Goal: Transaction & Acquisition: Purchase product/service

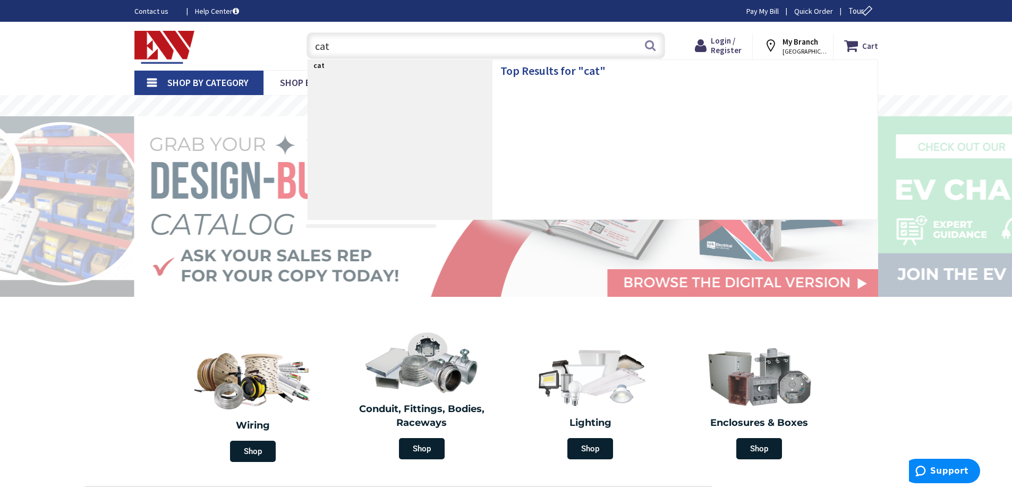
type input "cat6"
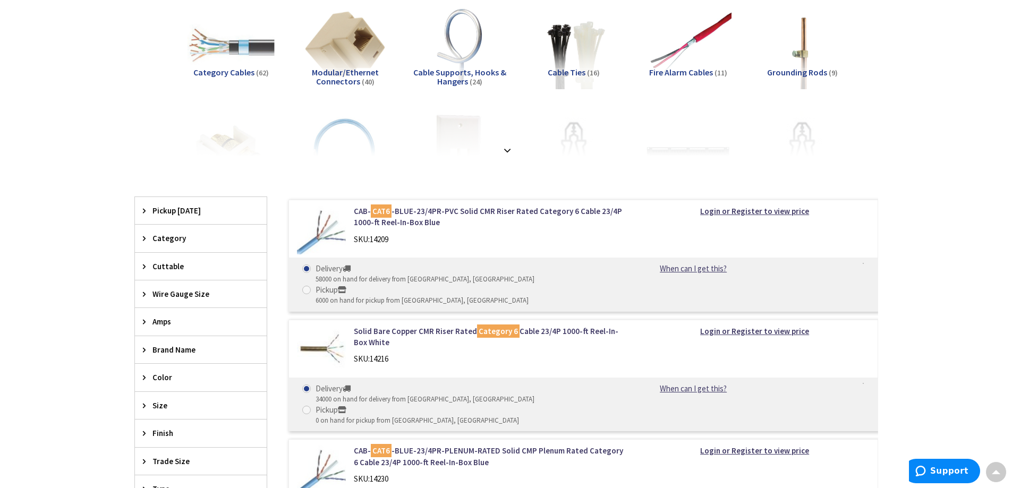
scroll to position [212, 0]
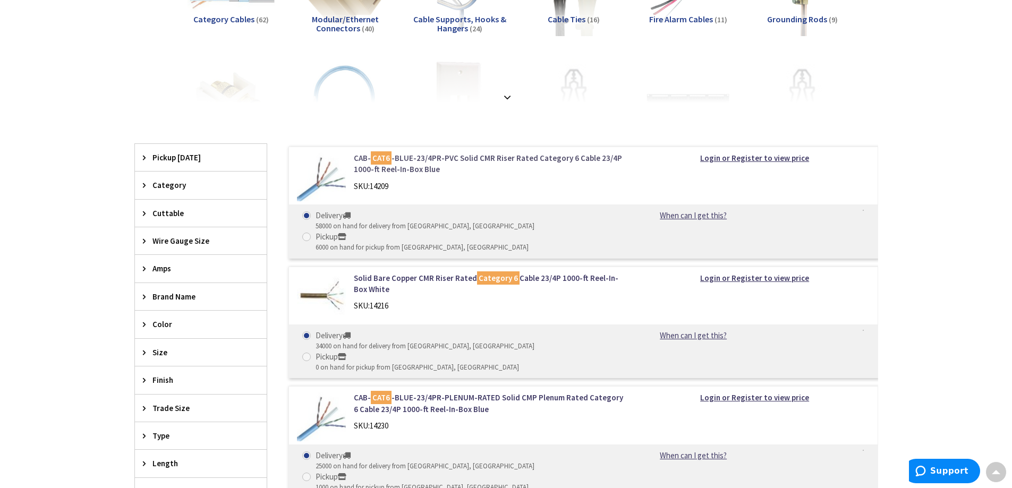
click at [416, 162] on link "CAB- CAT6 -BLUE-23/4PR-PVC Solid CMR Riser Rated Category 6 Cable 23/4P 1000-ft…" at bounding box center [489, 163] width 270 height 23
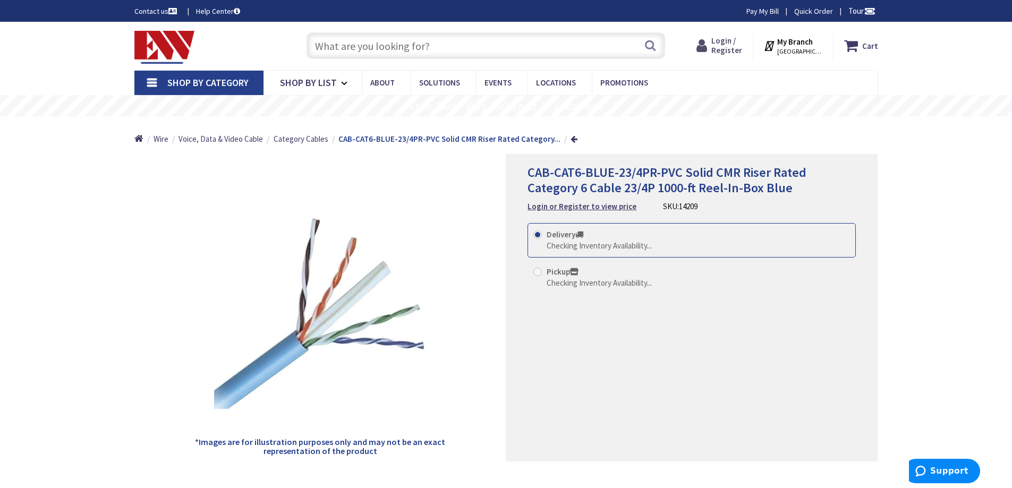
click at [711, 48] on icon at bounding box center [703, 45] width 15 height 19
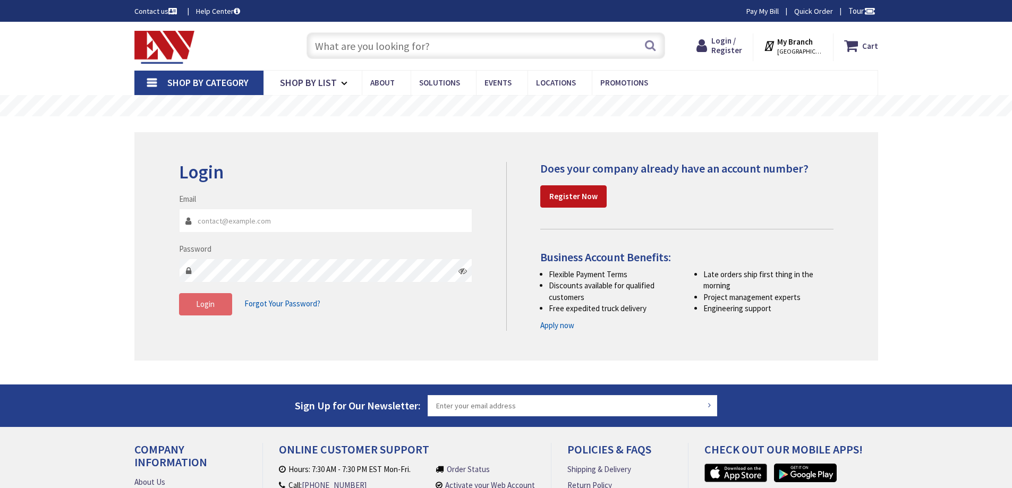
type input "[EMAIL_ADDRESS][DOMAIN_NAME]"
click at [214, 305] on span "Login" at bounding box center [205, 304] width 19 height 10
